Goal: Find specific page/section: Find specific page/section

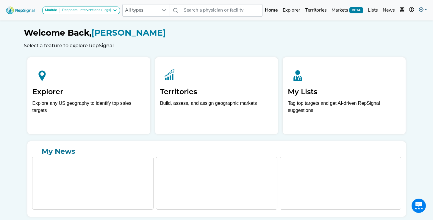
click at [423, 16] on link at bounding box center [422, 10] width 13 height 12
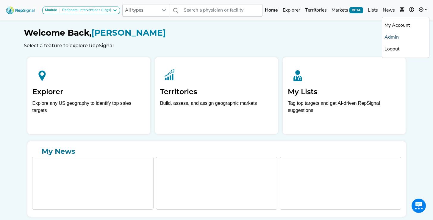
click at [396, 37] on link "Admin" at bounding box center [405, 38] width 47 height 12
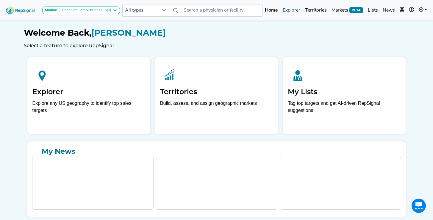
click at [289, 10] on link "Explorer" at bounding box center [291, 10] width 22 height 12
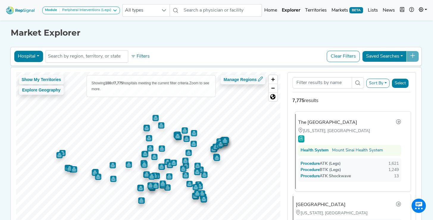
click at [313, 120] on div "The [GEOGRAPHIC_DATA]" at bounding box center [327, 122] width 59 height 7
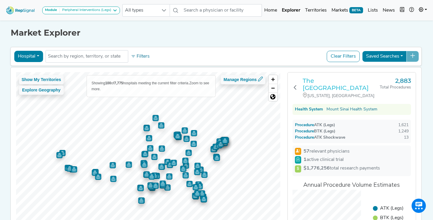
click at [320, 86] on h3 "The [GEOGRAPHIC_DATA]" at bounding box center [340, 84] width 77 height 14
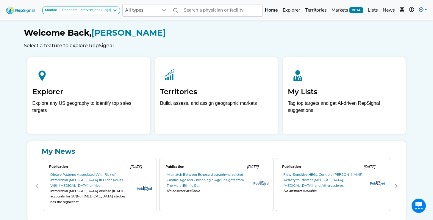
click at [422, 11] on icon at bounding box center [420, 9] width 5 height 5
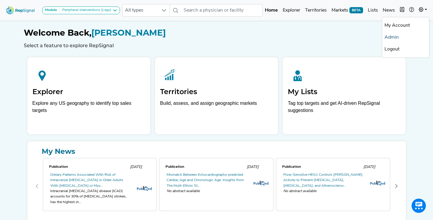
click at [405, 38] on link "Admin" at bounding box center [405, 38] width 47 height 12
